Goal: Information Seeking & Learning: Learn about a topic

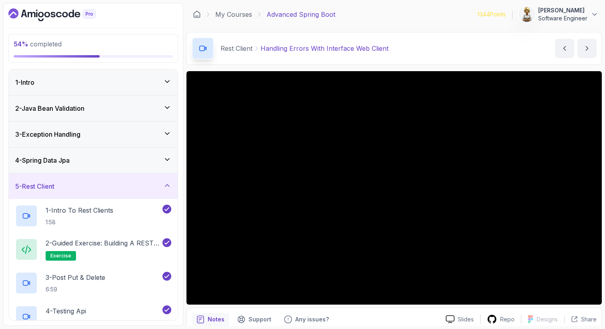
scroll to position [1, 0]
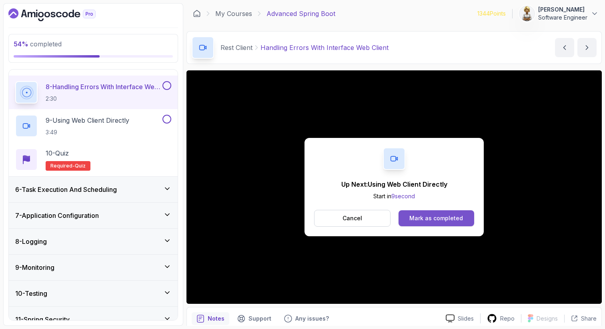
click at [430, 220] on div "Mark as completed" at bounding box center [436, 219] width 54 height 8
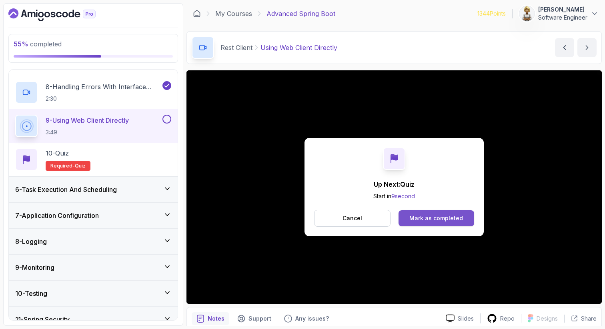
click at [432, 224] on button "Mark as completed" at bounding box center [437, 219] width 76 height 16
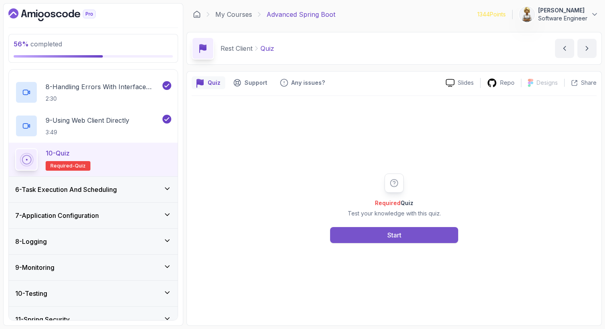
click at [361, 231] on button "Start" at bounding box center [394, 235] width 128 height 16
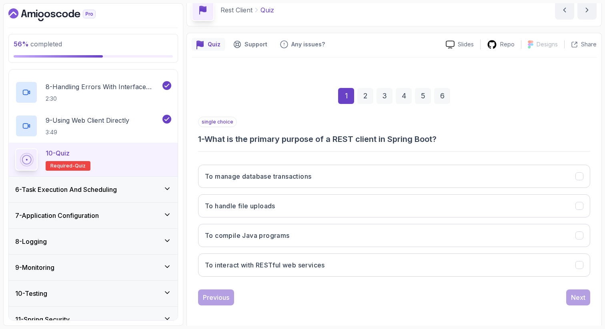
scroll to position [41, 0]
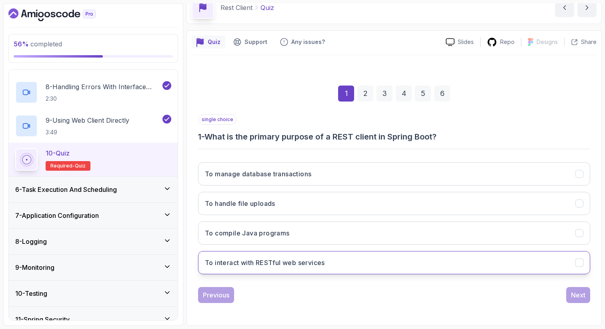
click at [284, 261] on h3 "To interact with RESTful web services" at bounding box center [265, 263] width 120 height 10
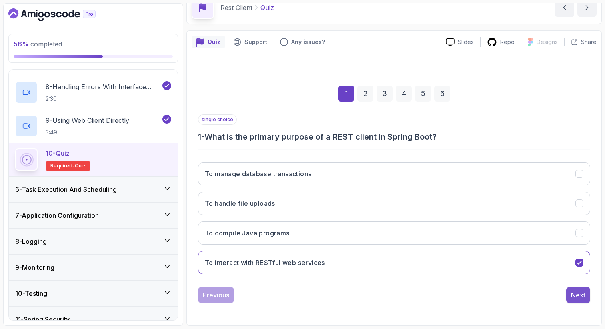
click at [577, 293] on div "Next" at bounding box center [578, 296] width 14 height 10
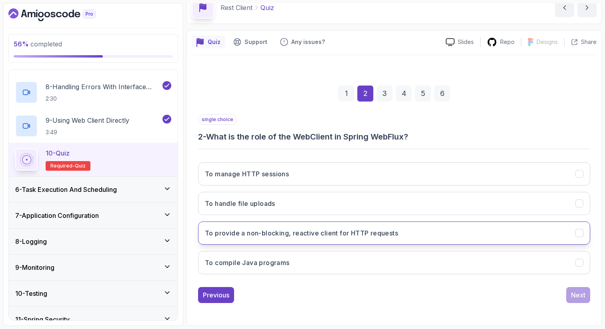
click at [410, 234] on button "To provide a non-blocking, reactive client for HTTP requests" at bounding box center [394, 233] width 392 height 23
click at [586, 297] on button "Next" at bounding box center [578, 295] width 24 height 16
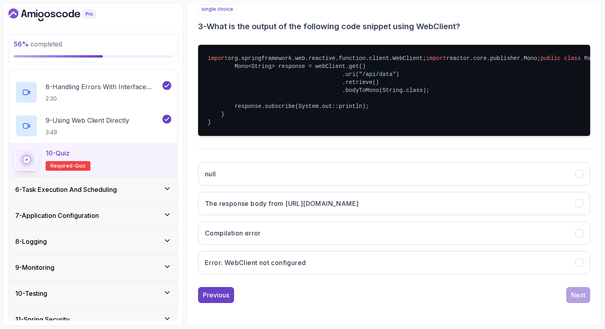
scroll to position [185, 0]
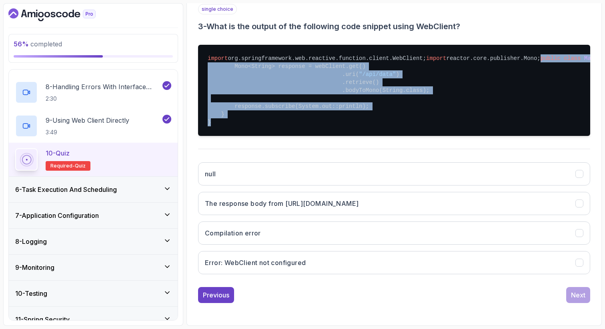
drag, startPoint x: 213, startPoint y: 130, endPoint x: 201, endPoint y: 52, distance: 79.0
click at [201, 52] on pre "import org.springframework.web.reactive.function.client.WebClient; import react…" at bounding box center [394, 90] width 392 height 91
copy pre "public class Main { public static void main (String[] args) { WebClient webClie…"
click at [285, 268] on h3 "Error: WebClient not configured" at bounding box center [255, 263] width 101 height 10
click at [581, 300] on div "Next" at bounding box center [578, 296] width 14 height 10
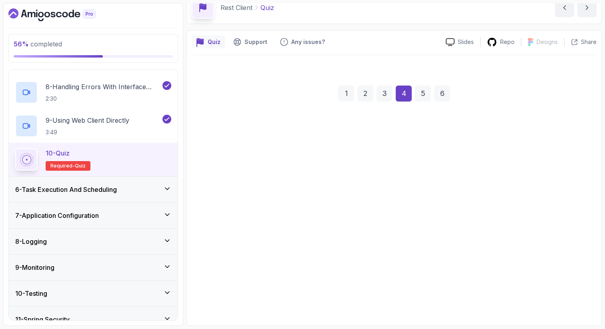
scroll to position [41, 0]
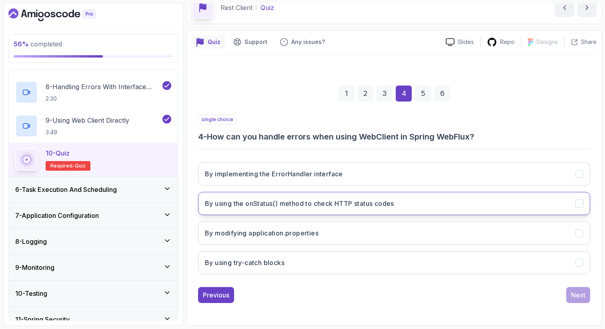
click at [270, 203] on h3 "By using the onStatus() method to check HTTP status codes" at bounding box center [299, 204] width 189 height 10
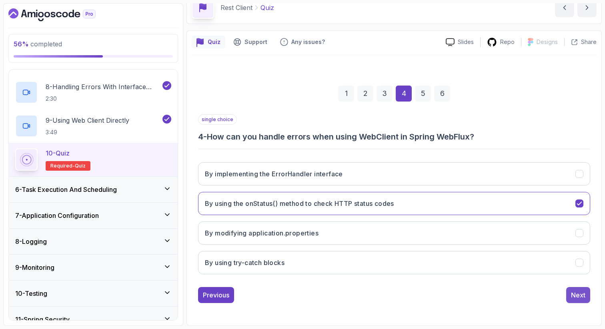
click at [578, 293] on div "Next" at bounding box center [578, 296] width 14 height 10
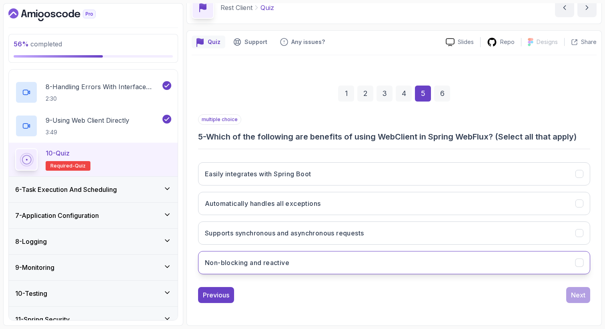
click at [341, 261] on button "Non-blocking and reactive" at bounding box center [394, 262] width 392 height 23
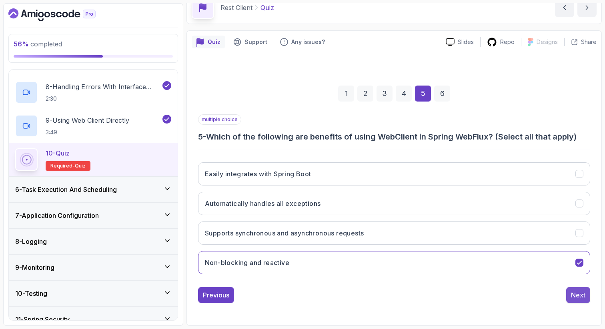
click at [578, 292] on div "Next" at bounding box center [578, 296] width 14 height 10
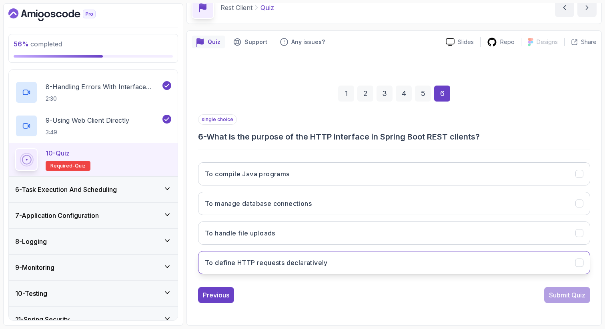
click at [271, 266] on h3 "To define HTTP requests declaratively" at bounding box center [266, 263] width 123 height 10
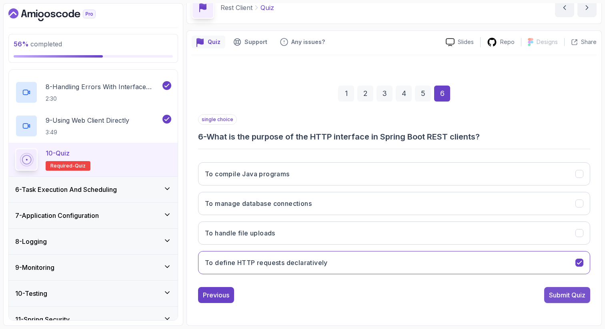
click at [577, 295] on div "Submit Quiz" at bounding box center [567, 296] width 36 height 10
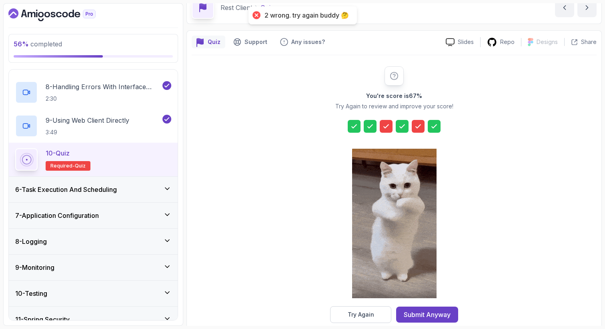
click at [384, 127] on icon at bounding box center [386, 126] width 5 height 3
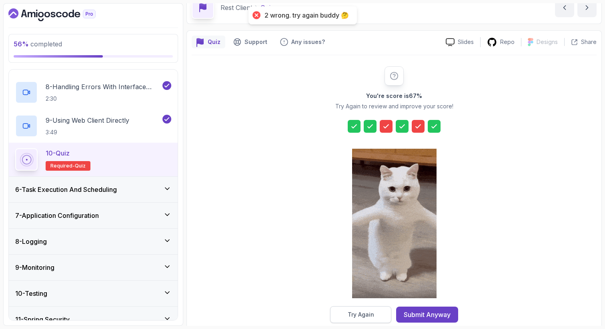
click at [364, 315] on div "Try Again" at bounding box center [361, 315] width 26 height 8
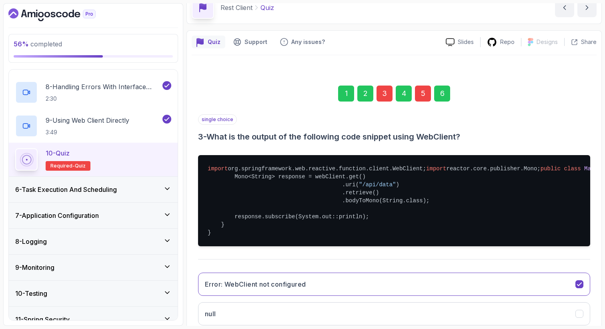
click at [597, 184] on div "Quiz Support Any issues? Slides Repo Designs Design not available Share 1 2 3 4…" at bounding box center [393, 233] width 415 height 406
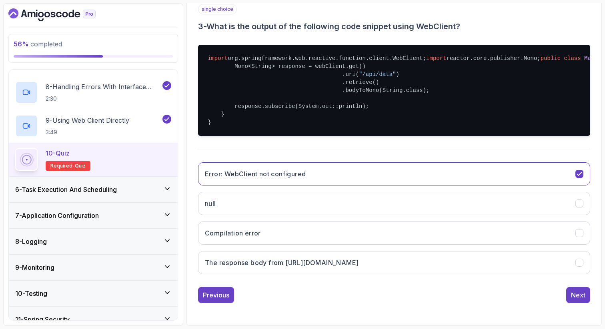
scroll to position [185, 0]
click at [581, 176] on icon "Error: WebClient not configured" at bounding box center [579, 173] width 4 height 3
click at [289, 268] on h3 "The response body from http://example.com/api/data" at bounding box center [282, 263] width 154 height 10
click at [597, 243] on div "Quiz Support Any issues? Slides Repo Designs Design not available Share 1 2 3 4…" at bounding box center [393, 123] width 415 height 406
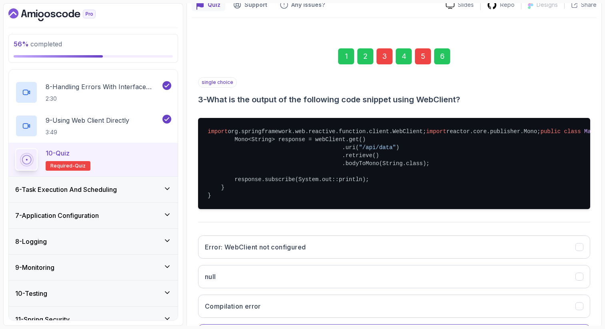
scroll to position [73, 0]
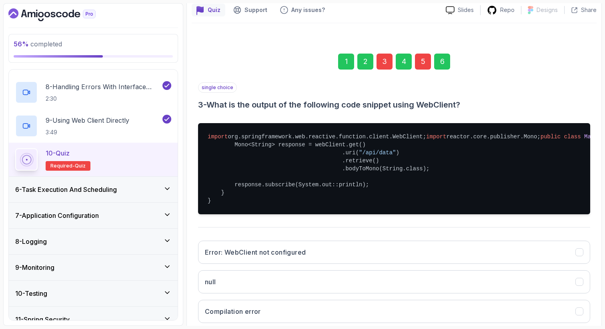
click at [423, 62] on div "5" at bounding box center [423, 62] width 16 height 16
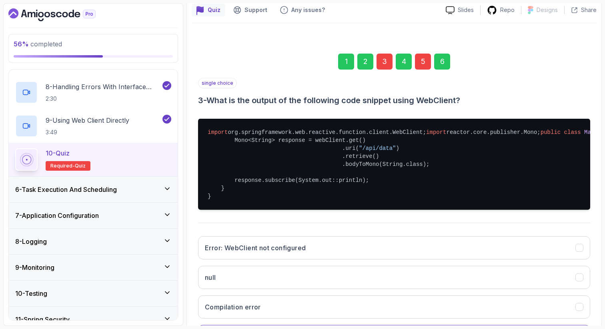
scroll to position [41, 0]
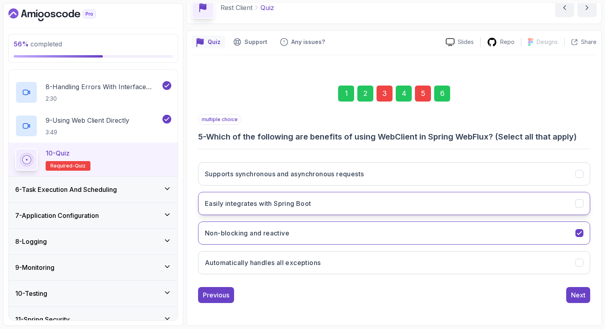
click at [277, 203] on h3 "Easily integrates with Spring Boot" at bounding box center [258, 204] width 106 height 10
click at [311, 199] on h3 "Easily integrates with Spring Boot" at bounding box center [258, 204] width 106 height 10
click at [337, 204] on button "Easily integrates with Spring Boot" at bounding box center [394, 203] width 392 height 23
click at [444, 94] on div "6" at bounding box center [442, 94] width 16 height 16
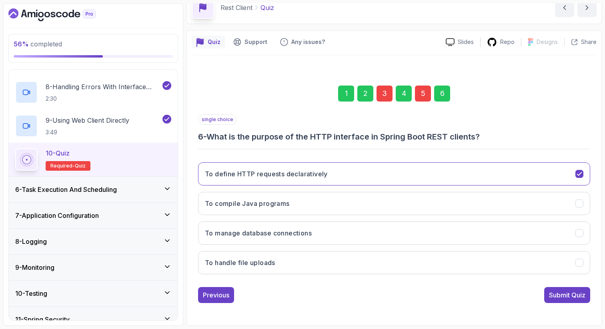
click at [561, 298] on div "Submit Quiz" at bounding box center [567, 296] width 36 height 10
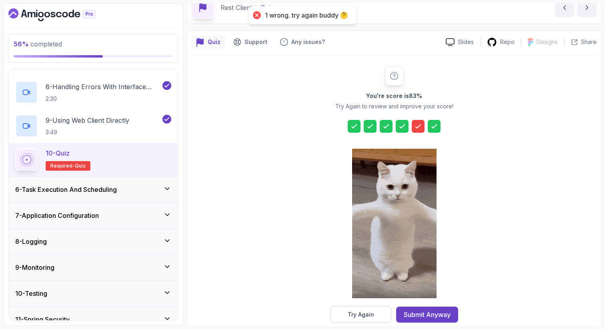
click at [420, 126] on icon at bounding box center [418, 126] width 5 height 3
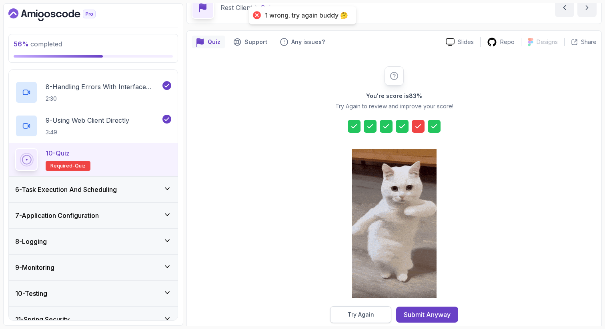
click at [343, 311] on button "Try Again" at bounding box center [360, 315] width 61 height 17
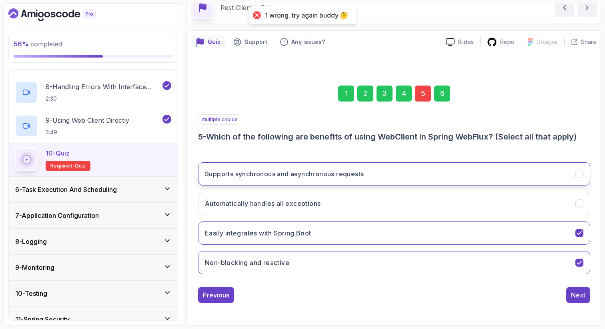
click at [353, 171] on h3 "Supports synchronous and asynchronous requests" at bounding box center [284, 174] width 159 height 10
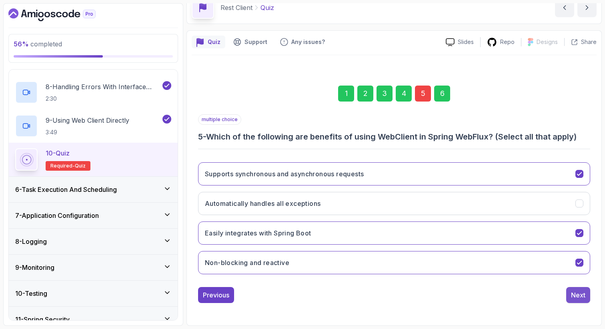
click at [574, 295] on div "Next" at bounding box center [578, 296] width 14 height 10
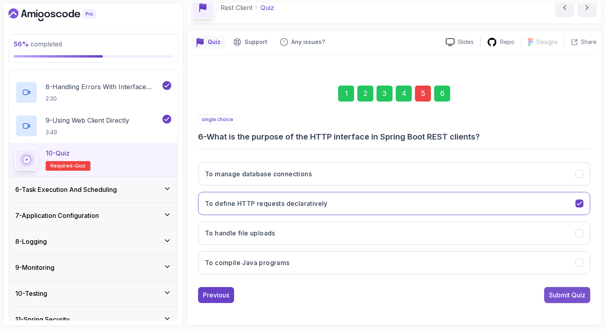
click at [562, 297] on div "Submit Quiz" at bounding box center [567, 296] width 36 height 10
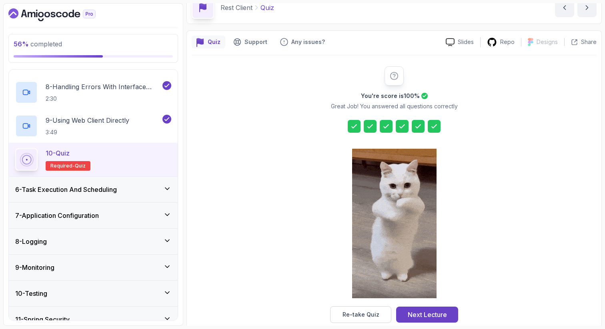
click at [413, 126] on div at bounding box center [418, 126] width 13 height 13
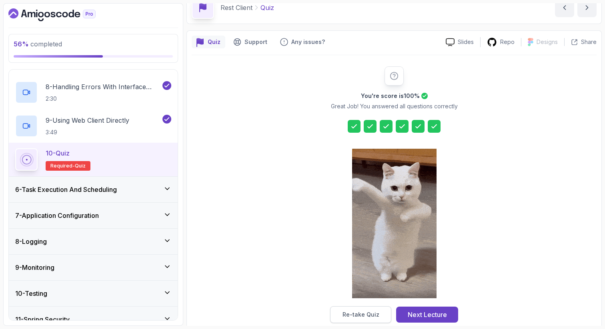
click at [340, 319] on button "Re-take Quiz" at bounding box center [360, 315] width 61 height 17
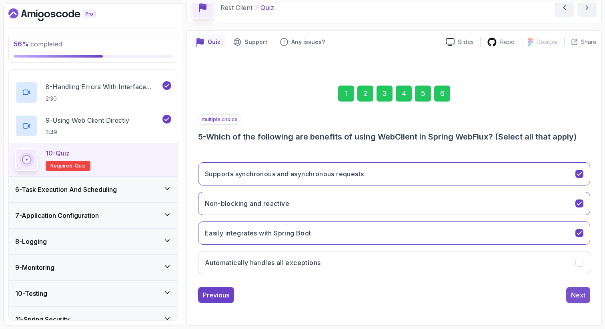
click at [577, 297] on div "Next" at bounding box center [578, 296] width 14 height 10
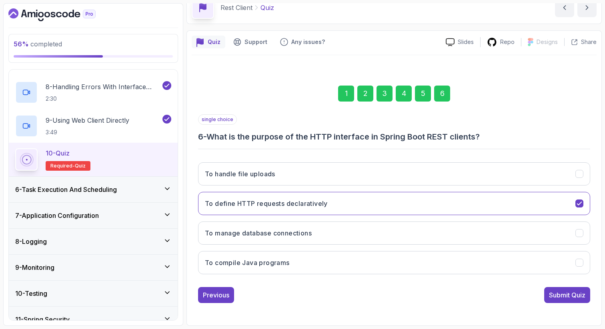
click at [557, 292] on div "Submit Quiz" at bounding box center [567, 296] width 36 height 10
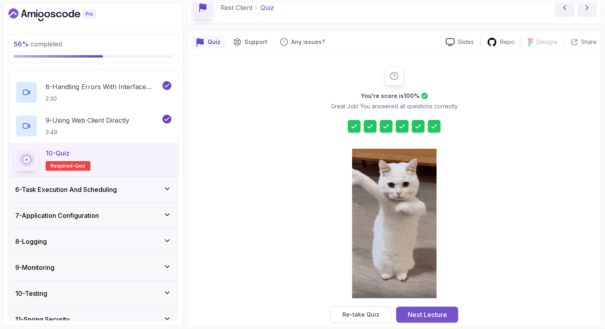
click at [435, 315] on div "Next Lecture" at bounding box center [427, 315] width 39 height 10
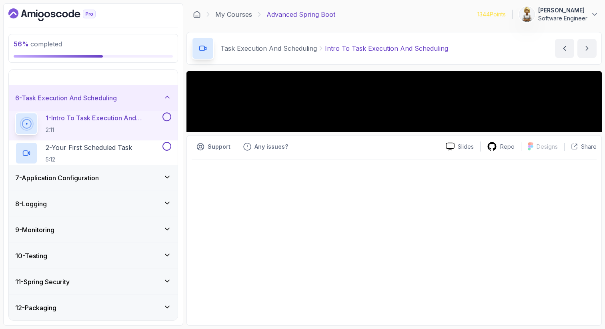
scroll to position [87, 0]
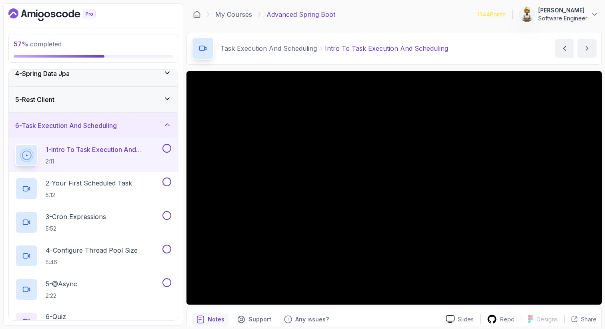
click at [165, 124] on icon at bounding box center [167, 125] width 8 height 8
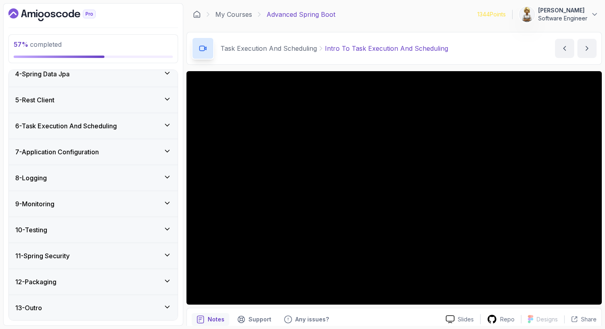
click at [166, 149] on icon at bounding box center [167, 151] width 8 height 8
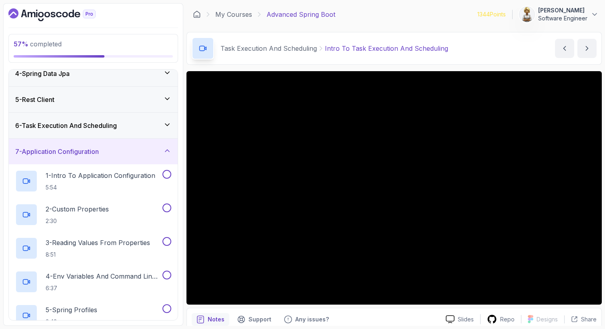
click at [166, 149] on icon at bounding box center [167, 151] width 8 height 8
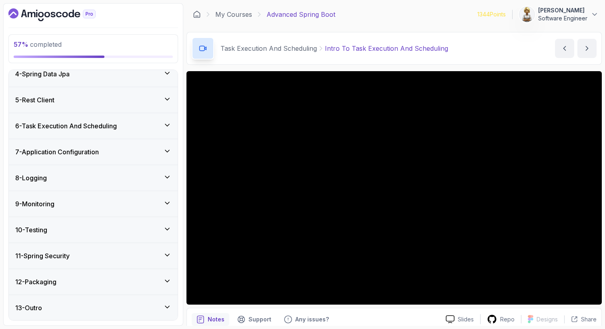
click at [169, 176] on icon at bounding box center [167, 177] width 8 height 8
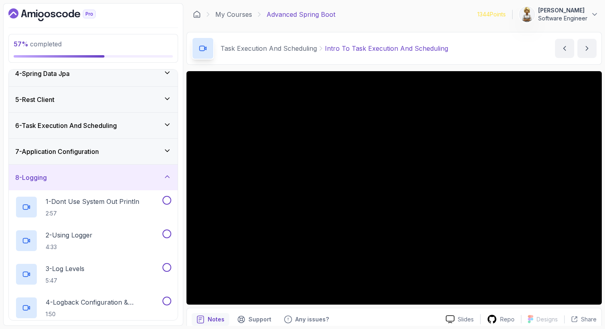
click at [169, 176] on icon at bounding box center [167, 177] width 8 height 8
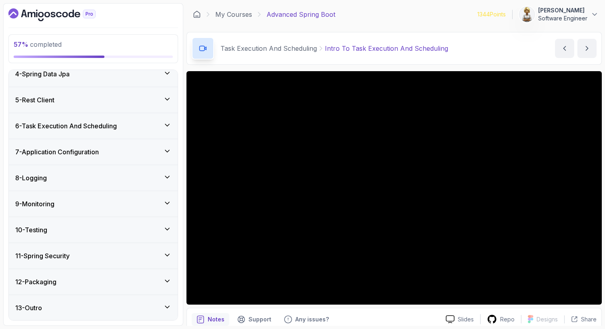
click at [171, 201] on div "9 - Monitoring" at bounding box center [93, 204] width 169 height 26
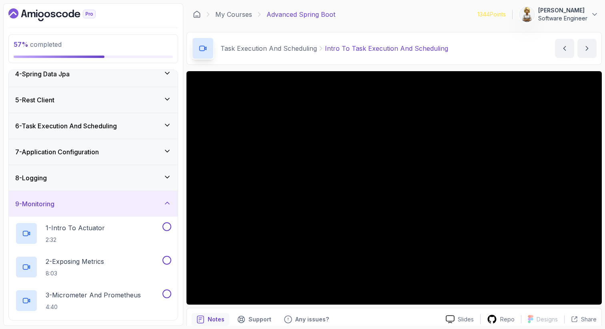
click at [168, 200] on icon at bounding box center [167, 203] width 8 height 8
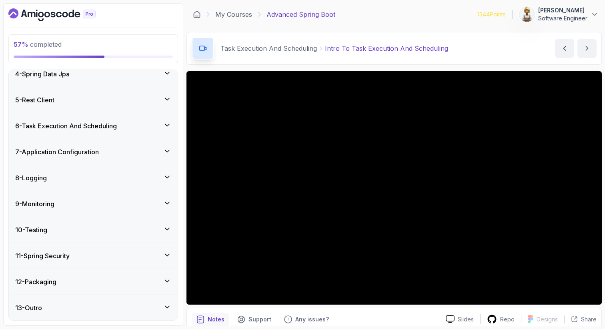
click at [166, 226] on icon at bounding box center [167, 229] width 8 height 8
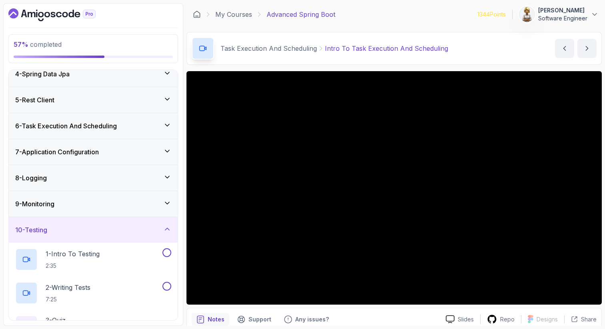
click at [166, 226] on icon at bounding box center [167, 229] width 8 height 8
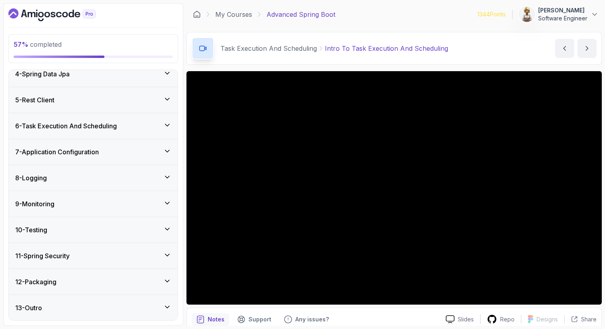
click at [168, 255] on icon at bounding box center [167, 255] width 8 height 8
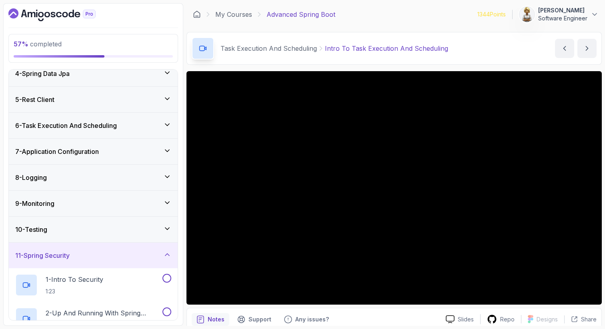
click at [168, 255] on icon at bounding box center [167, 255] width 4 height 2
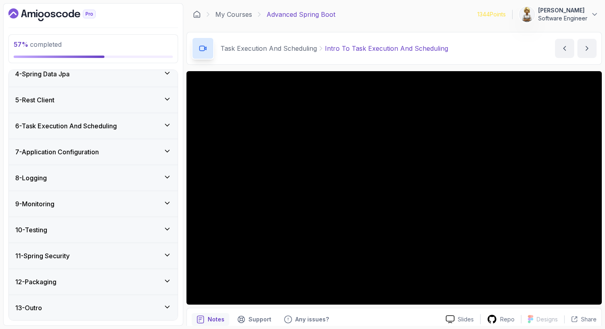
click at [168, 282] on icon at bounding box center [167, 281] width 8 height 8
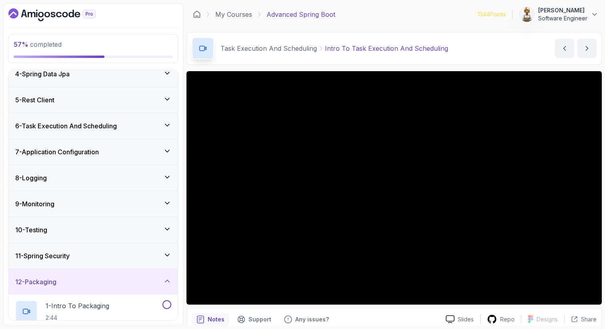
click at [167, 281] on icon at bounding box center [167, 281] width 8 height 8
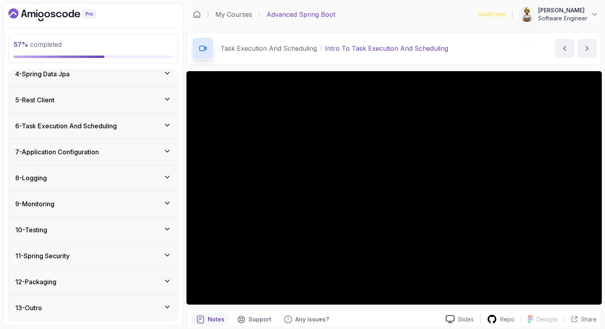
click at [169, 280] on icon at bounding box center [167, 281] width 8 height 8
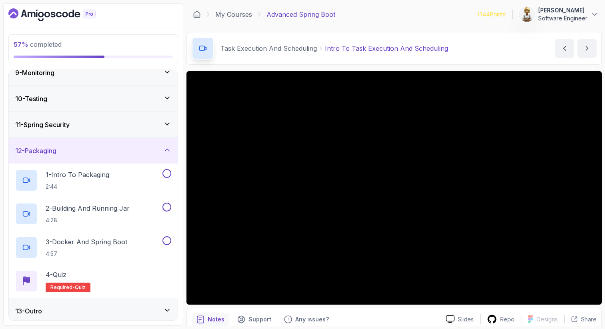
scroll to position [221, 0]
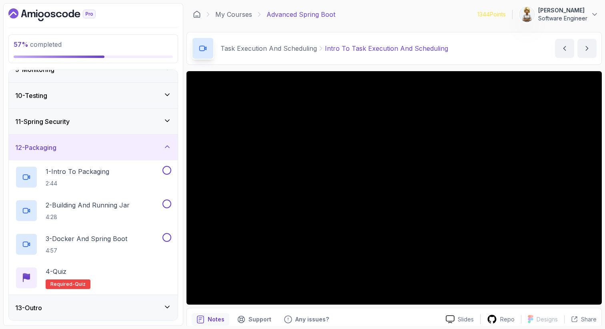
click at [166, 146] on icon at bounding box center [167, 147] width 8 height 8
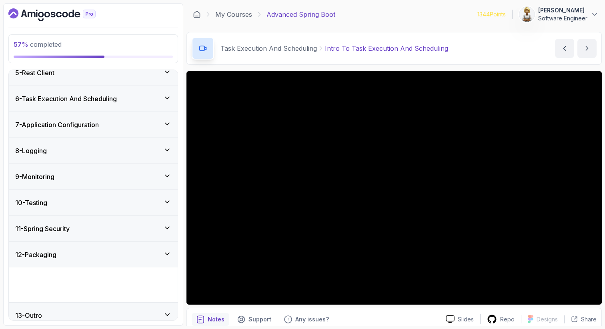
scroll to position [87, 0]
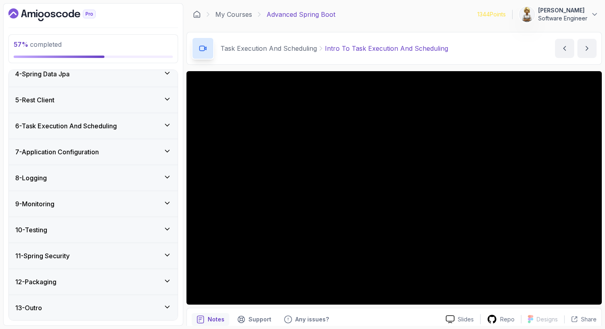
click at [166, 261] on div "11 - Spring Security" at bounding box center [93, 256] width 169 height 26
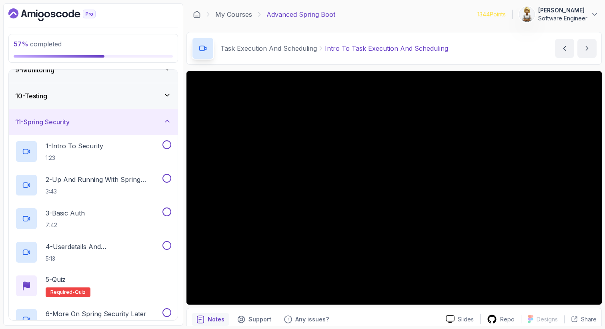
scroll to position [215, 0]
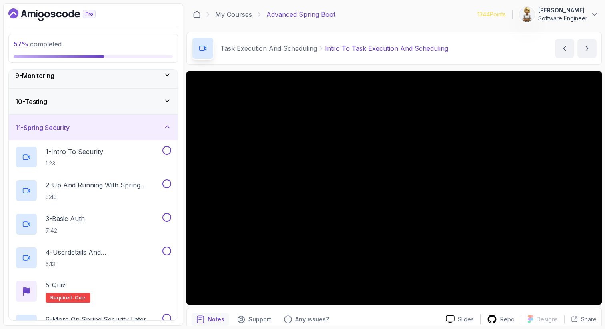
click at [169, 128] on icon at bounding box center [167, 127] width 8 height 8
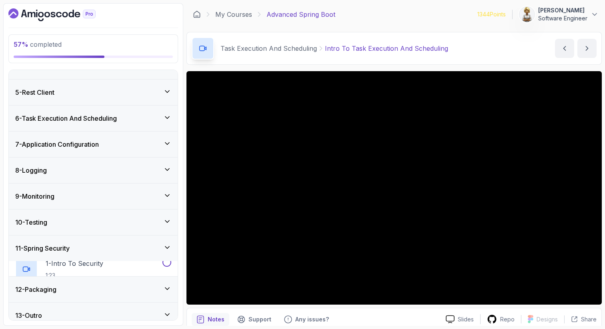
scroll to position [87, 0]
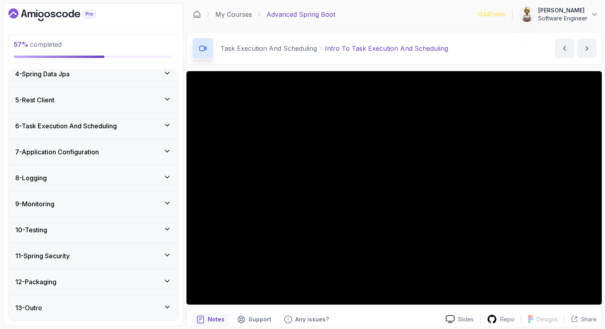
click at [166, 228] on icon at bounding box center [167, 229] width 8 height 8
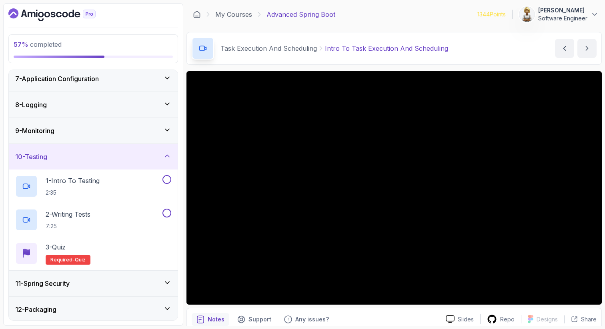
scroll to position [183, 0]
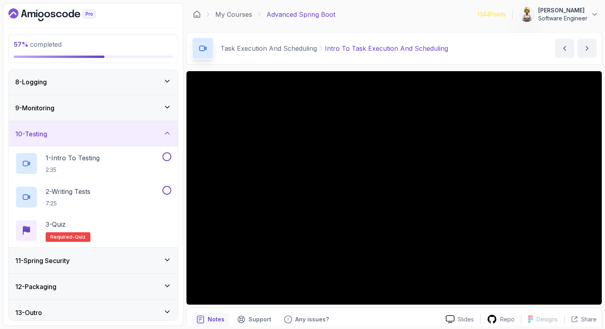
click at [167, 133] on icon at bounding box center [167, 133] width 8 height 8
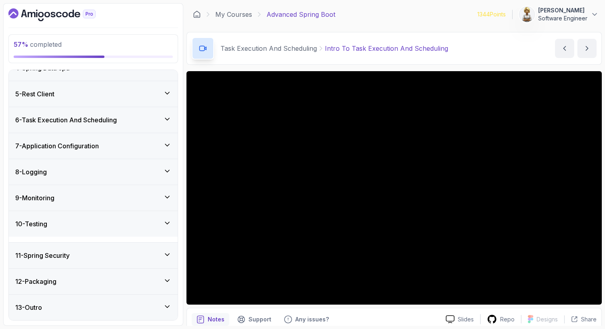
scroll to position [87, 0]
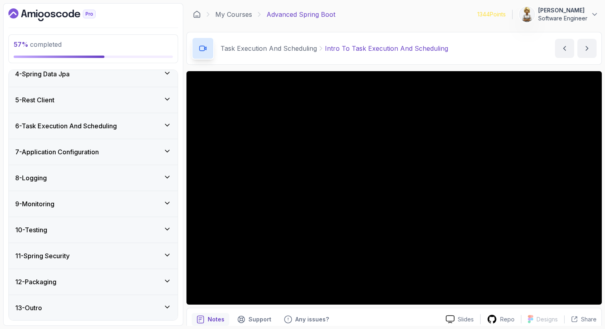
click at [162, 199] on div "9 - Monitoring" at bounding box center [93, 204] width 156 height 10
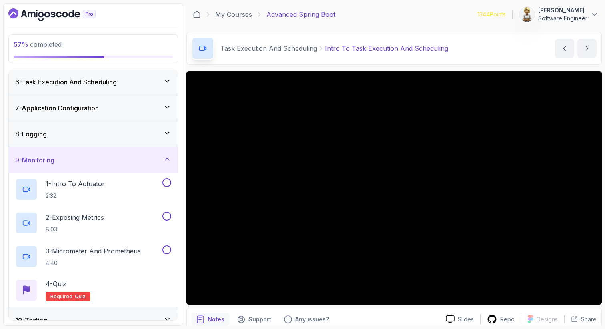
scroll to position [151, 0]
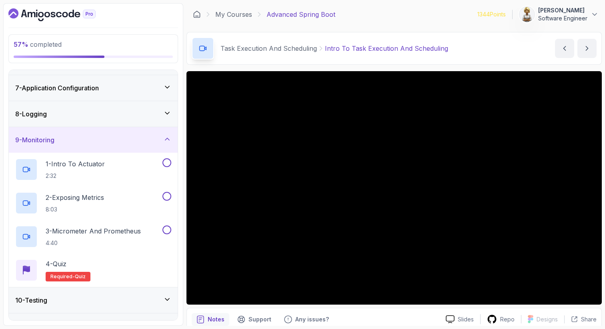
click at [168, 136] on icon at bounding box center [167, 139] width 8 height 8
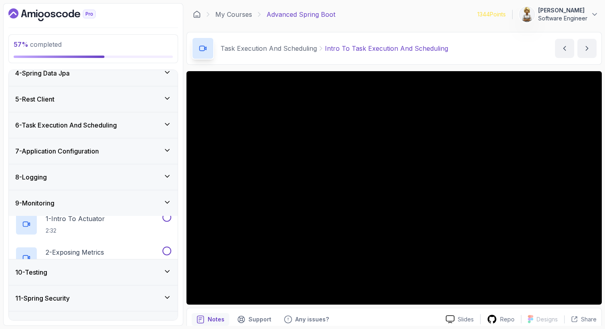
scroll to position [87, 0]
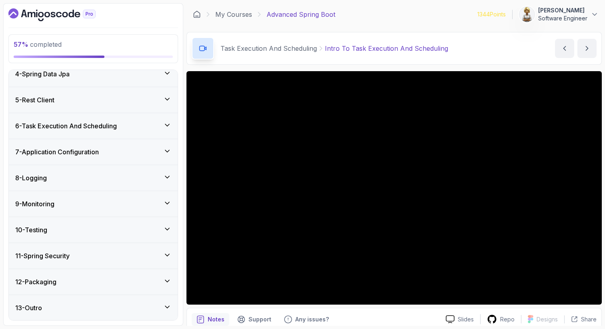
click at [166, 100] on icon at bounding box center [167, 99] width 8 height 8
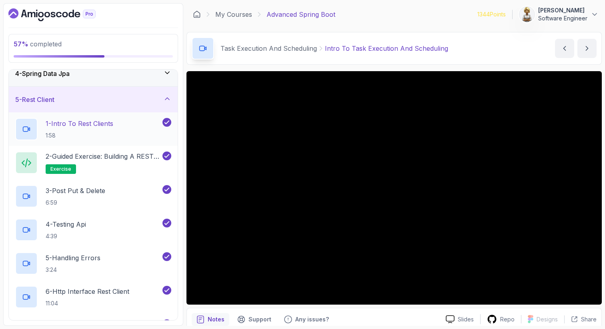
click at [124, 121] on div "1 - Intro To Rest Clients 1:58" at bounding box center [88, 129] width 146 height 22
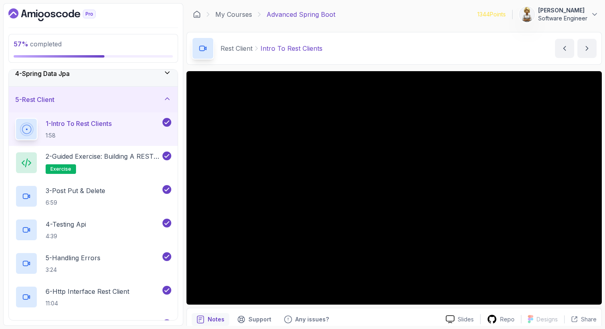
click at [168, 97] on icon at bounding box center [167, 99] width 8 height 8
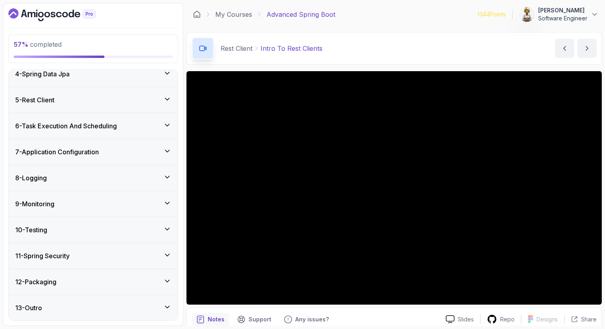
click at [166, 72] on icon at bounding box center [167, 73] width 8 height 8
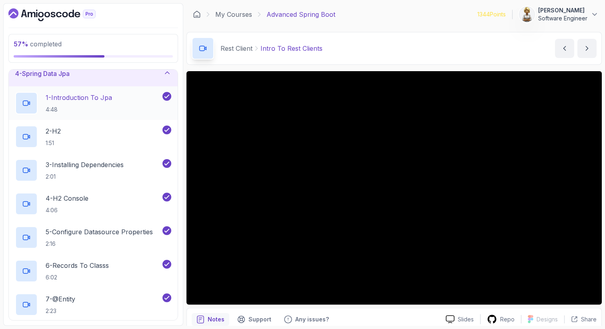
click at [117, 98] on div "1 - Introduction To Jpa 4:48" at bounding box center [88, 103] width 146 height 22
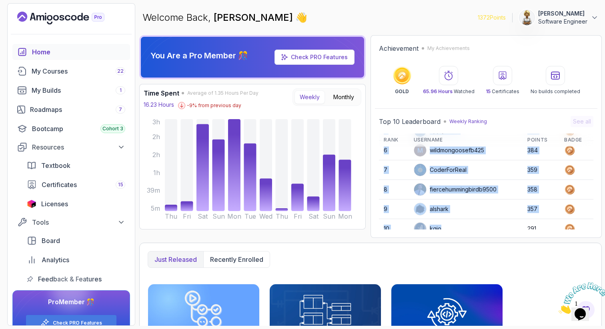
drag, startPoint x: 440, startPoint y: 211, endPoint x: 440, endPoint y: 228, distance: 17.2
click at [440, 228] on tbody "1 harvey33 1231 2 elouardi 712 3 bravesparrow3961a 561 4 IssaKass 540 5 Apply54…" at bounding box center [486, 141] width 215 height 196
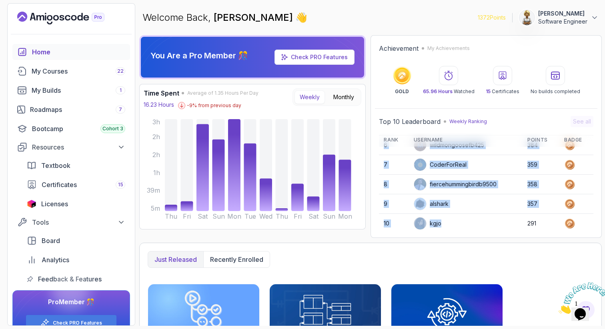
click at [438, 202] on div "alshark" at bounding box center [431, 204] width 35 height 13
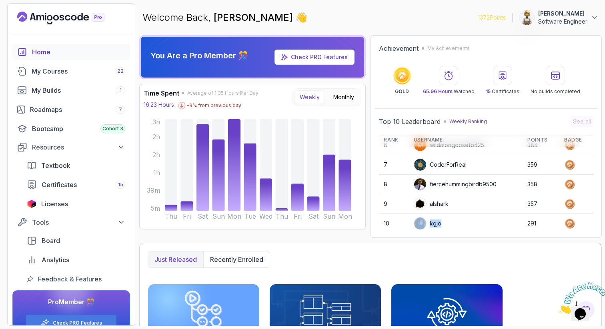
scroll to position [113, 0]
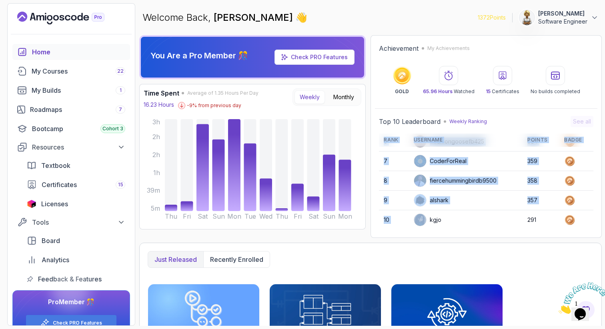
drag, startPoint x: 435, startPoint y: 215, endPoint x: 435, endPoint y: 237, distance: 21.6
click at [435, 237] on div "Achievement My Achievements GOLD 65.96 Hours Watched 15 Certificates No builds …" at bounding box center [486, 136] width 231 height 203
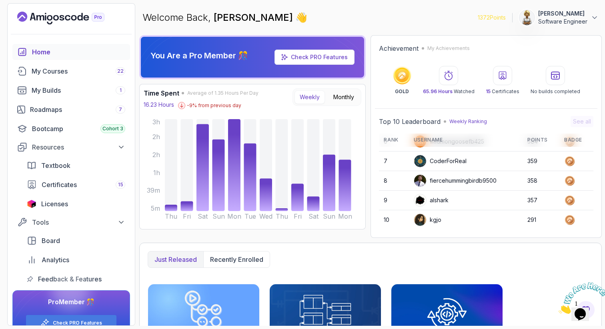
click at [437, 224] on div "kgjo" at bounding box center [428, 220] width 28 height 13
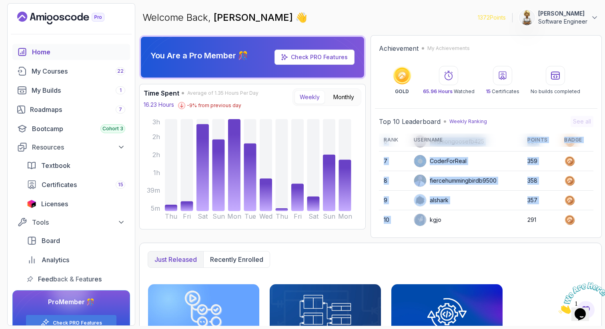
drag, startPoint x: 437, startPoint y: 224, endPoint x: 443, endPoint y: 142, distance: 82.6
click at [443, 142] on table "Rank Username Points Badge 1 harvey33 1231 2 elouardi 712 3 bravesparrow3961a 5…" at bounding box center [486, 125] width 215 height 209
click at [439, 166] on div "CoderForReal" at bounding box center [440, 161] width 53 height 13
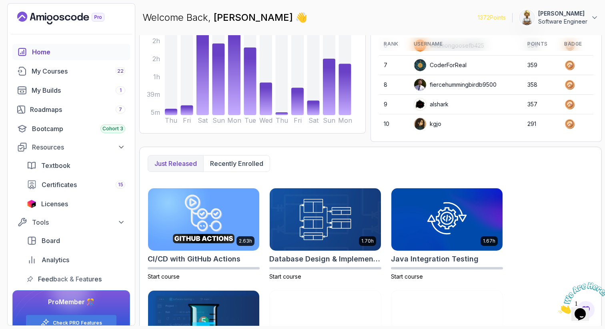
scroll to position [112, 0]
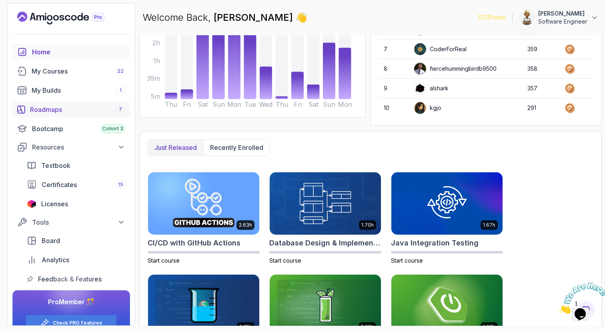
click at [44, 111] on div "Roadmaps 7" at bounding box center [77, 110] width 95 height 10
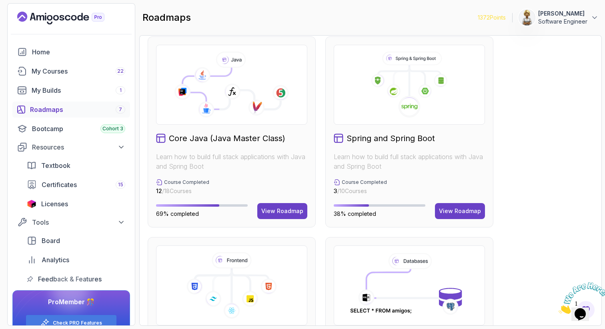
scroll to position [224, 0]
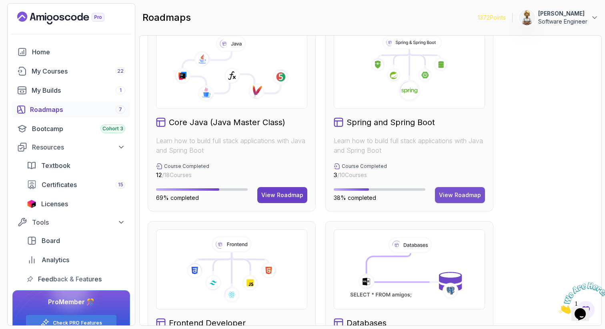
click at [463, 192] on div "View Roadmap" at bounding box center [460, 195] width 42 height 8
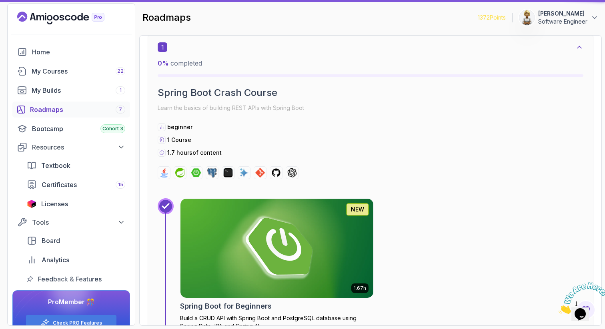
scroll to position [8, 0]
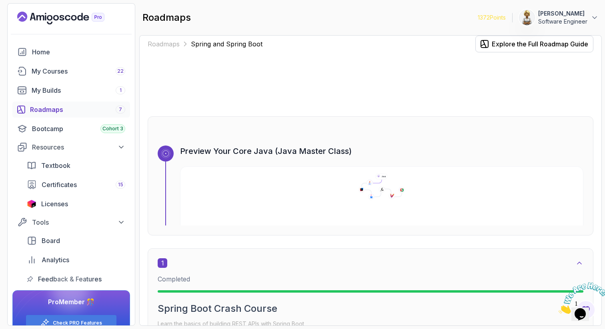
click at [602, 162] on section "1372 Points [PERSON_NAME] Software Engineer Home My Courses 22 My Builds 1 Road…" at bounding box center [302, 164] width 605 height 329
click at [559, 309] on icon "Close" at bounding box center [559, 312] width 0 height 7
click at [597, 281] on div "Roadmaps Spring and Spring Boot Explore the Full Roadmap Guide Preview Your Cor…" at bounding box center [370, 180] width 463 height 291
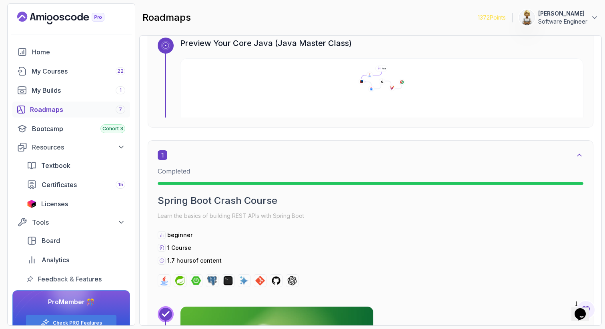
scroll to position [0, 0]
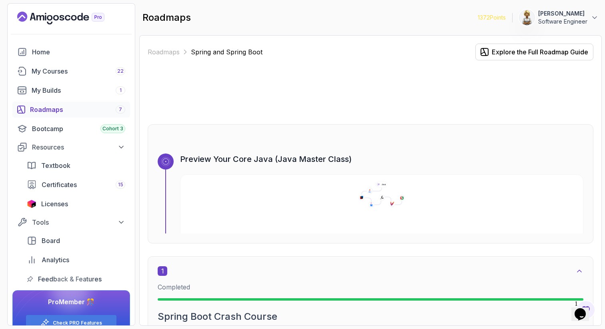
click at [596, 97] on div "Roadmaps Spring and Spring Boot Explore the Full Roadmap Guide Preview Your Cor…" at bounding box center [370, 180] width 463 height 291
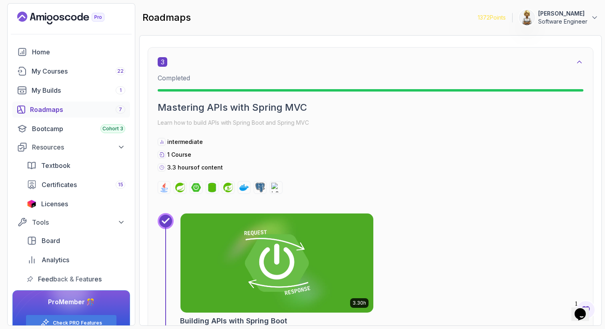
scroll to position [1129, 0]
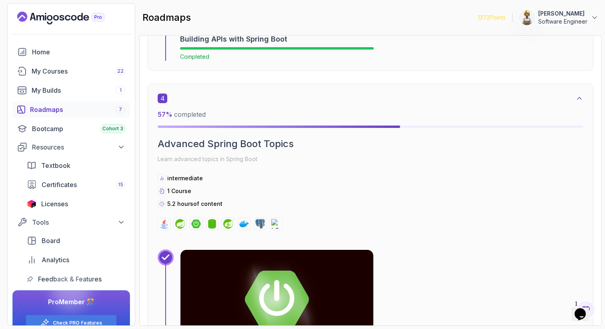
click at [578, 218] on div at bounding box center [371, 224] width 426 height 13
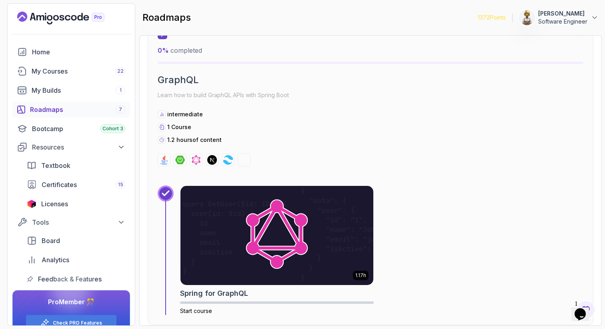
scroll to position [2169, 0]
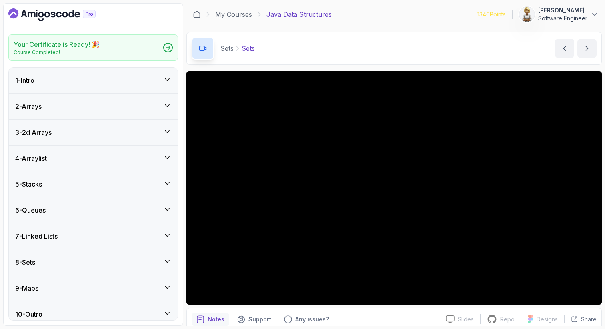
scroll to position [7, 0]
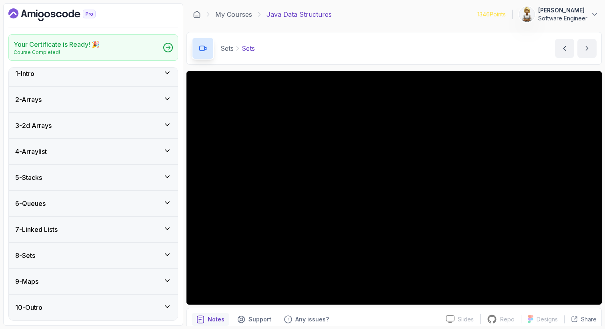
click at [170, 73] on icon at bounding box center [167, 73] width 8 height 8
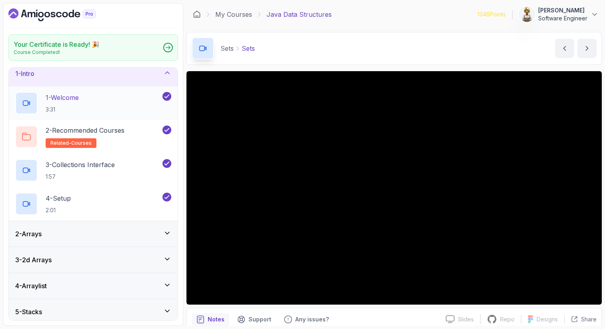
click at [118, 101] on div "1 - Welcome 3:31" at bounding box center [88, 103] width 146 height 22
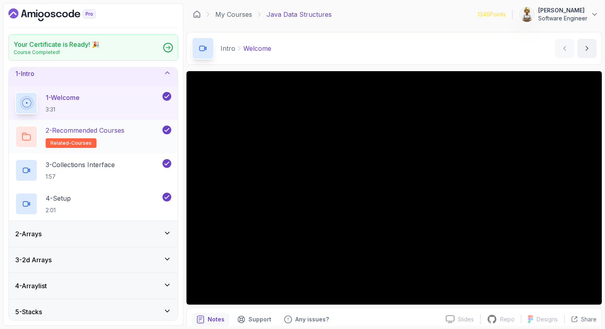
click at [110, 133] on p "2 - Recommended Courses" at bounding box center [85, 131] width 79 height 10
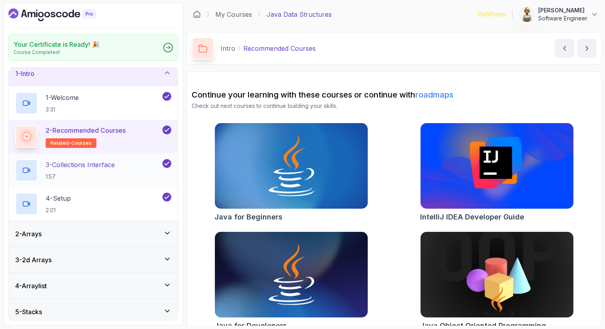
click at [107, 167] on p "3 - Collections Interface" at bounding box center [80, 165] width 69 height 10
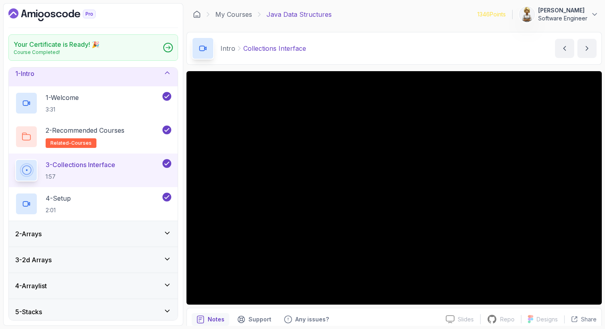
click at [166, 73] on icon at bounding box center [167, 73] width 8 height 8
